Goal: Transaction & Acquisition: Purchase product/service

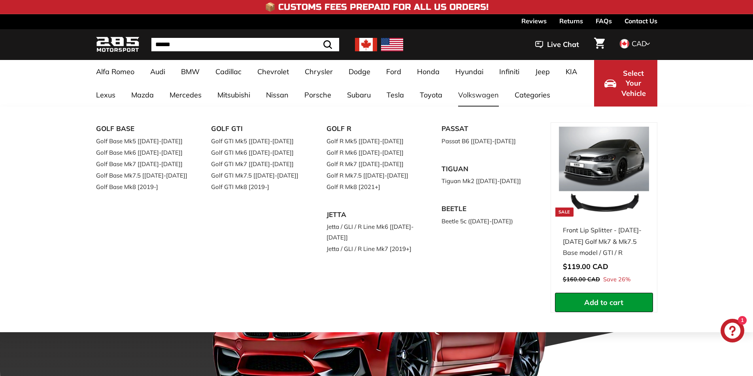
click at [476, 100] on link "Volkswagen" at bounding box center [478, 94] width 56 height 23
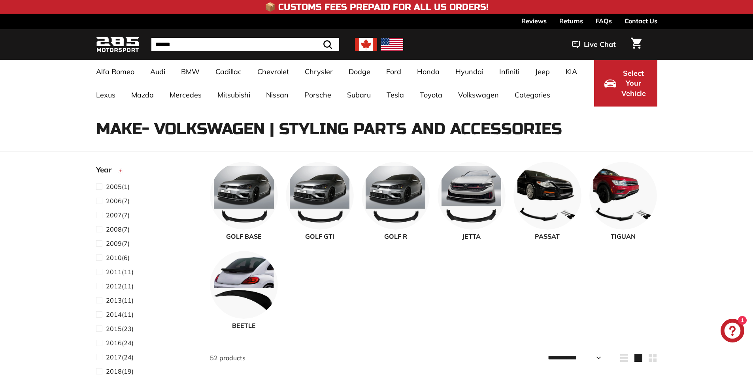
select select "**********"
click at [328, 183] on img at bounding box center [320, 195] width 68 height 68
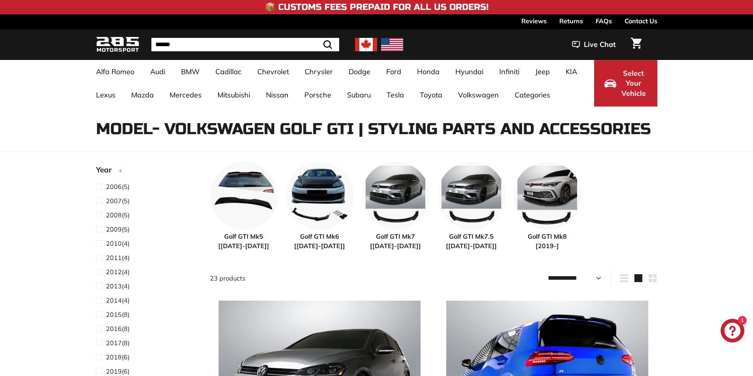
select select "**********"
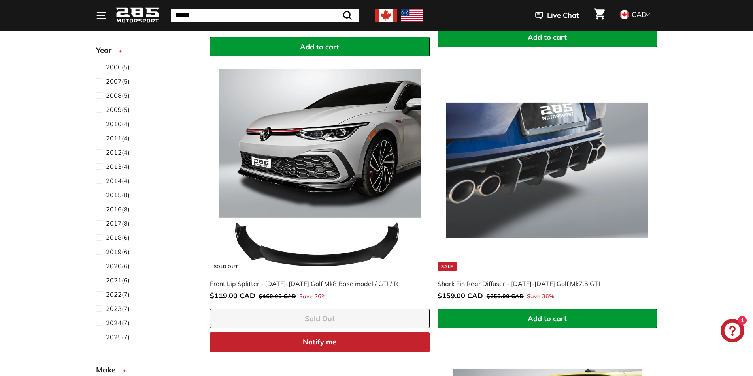
scroll to position [474, 0]
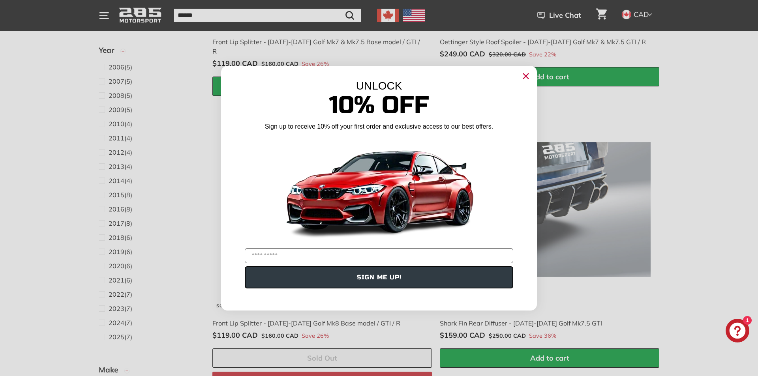
click at [527, 78] on circle "Close dialog" at bounding box center [526, 76] width 12 height 12
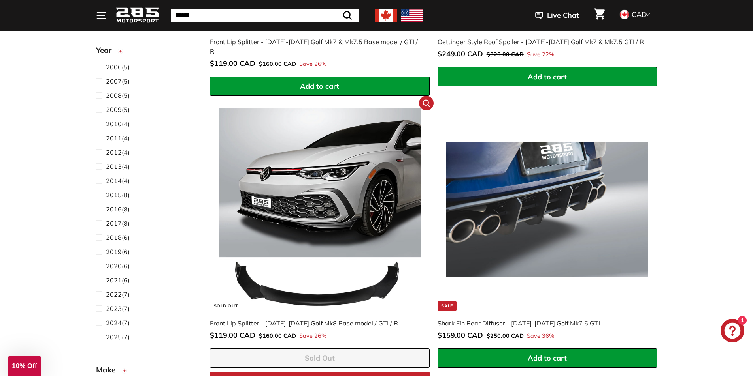
click at [342, 193] on img at bounding box center [319, 210] width 202 height 202
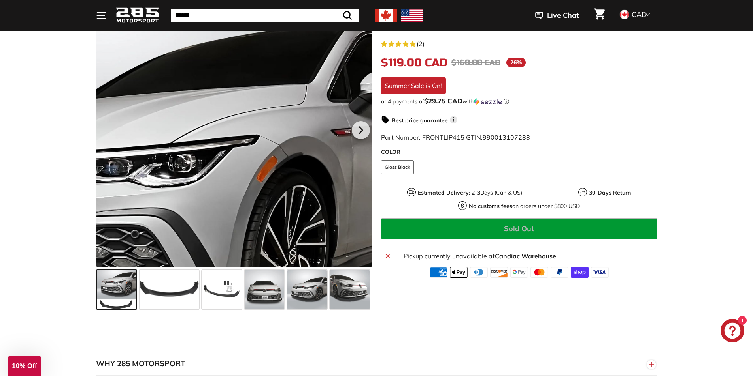
scroll to position [237, 0]
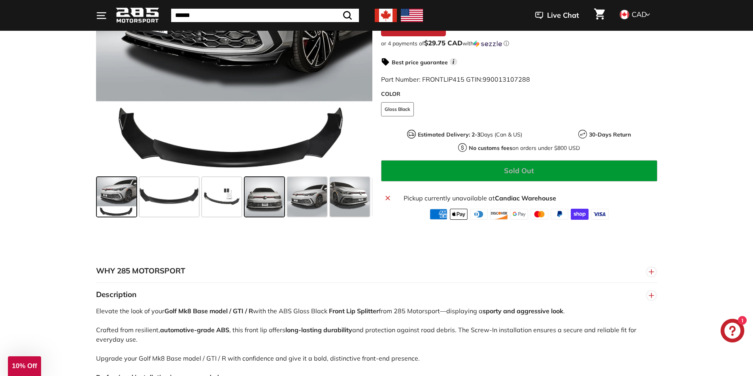
click at [261, 201] on span at bounding box center [265, 197] width 40 height 40
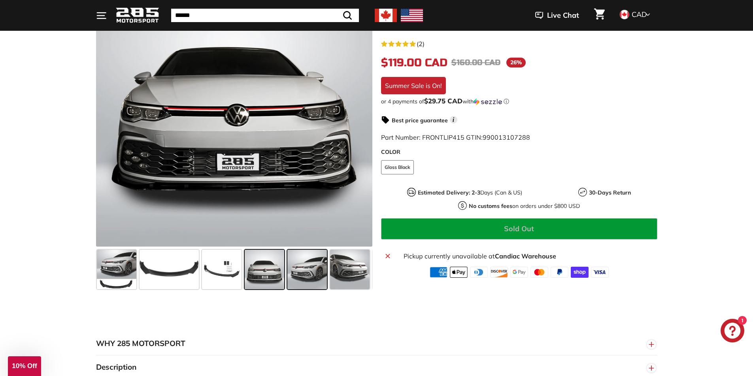
scroll to position [158, 0]
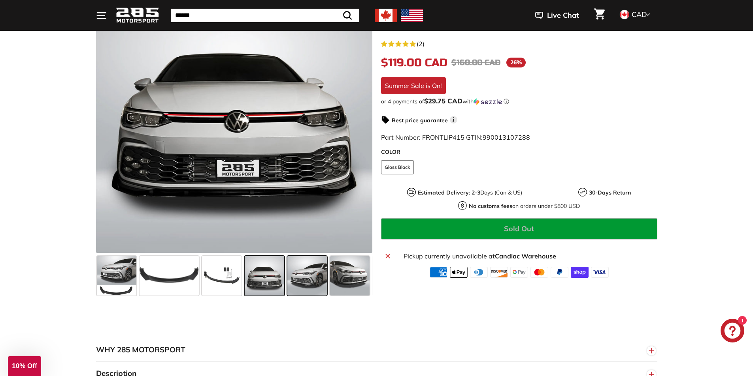
click at [308, 278] on span at bounding box center [307, 276] width 40 height 40
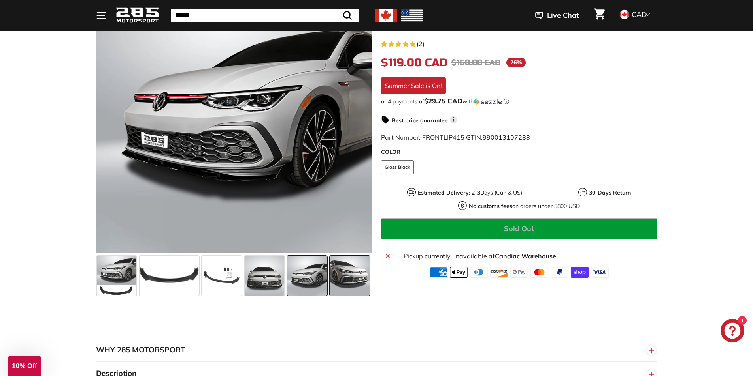
click at [341, 280] on span at bounding box center [350, 276] width 40 height 40
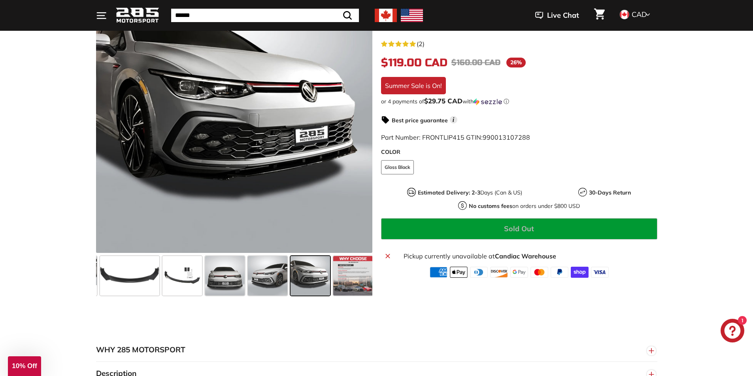
scroll to position [0, 41]
click at [275, 274] on span at bounding box center [266, 276] width 40 height 40
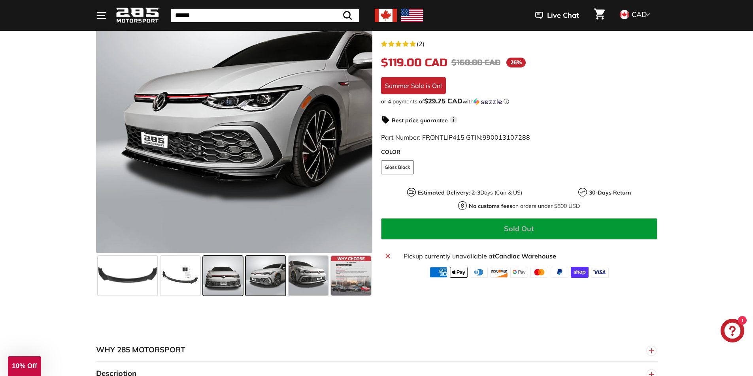
click at [232, 273] on span at bounding box center [223, 276] width 40 height 40
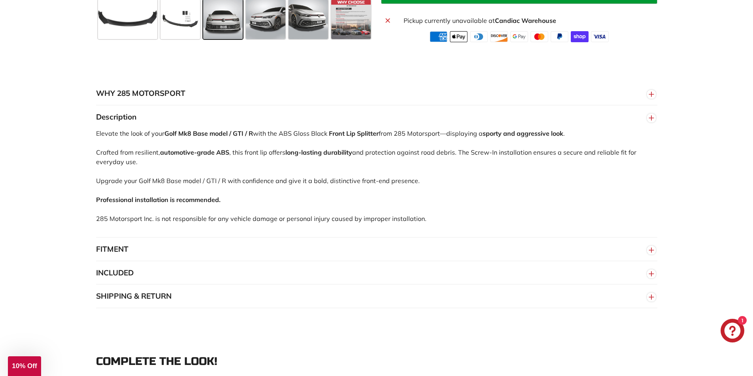
scroll to position [435, 0]
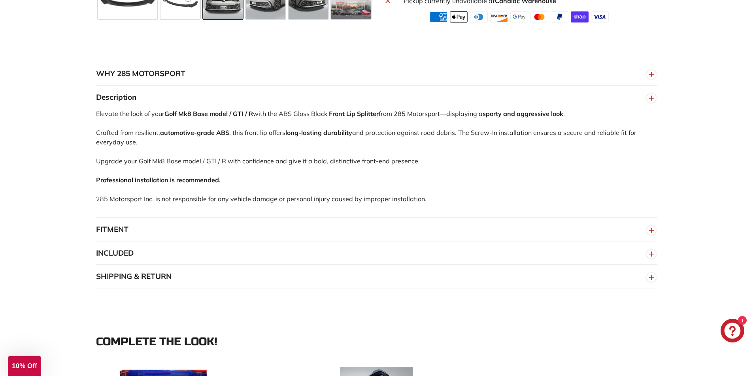
click at [164, 229] on button "FITMENT" at bounding box center [376, 230] width 561 height 24
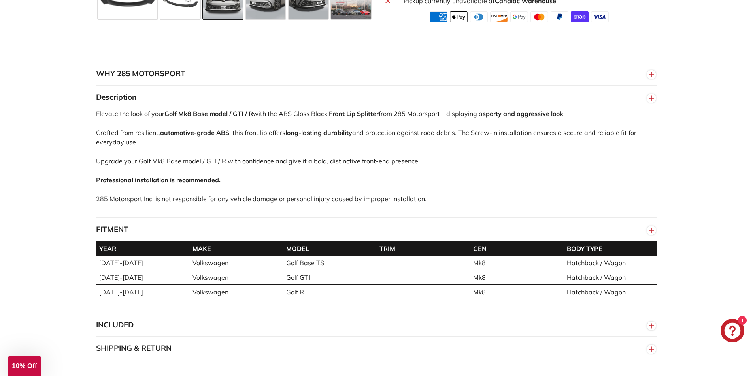
click at [196, 224] on button "FITMENT" at bounding box center [376, 230] width 561 height 24
